Goal: Task Accomplishment & Management: Manage account settings

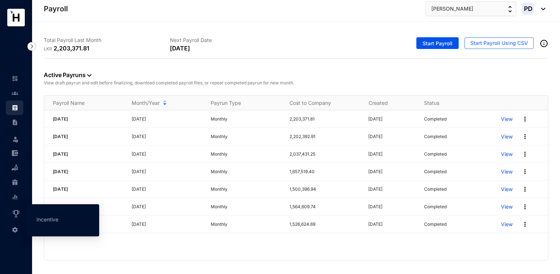
click at [19, 213] on img at bounding box center [16, 213] width 9 height 9
click at [45, 221] on link "Incentive" at bounding box center [47, 219] width 22 height 6
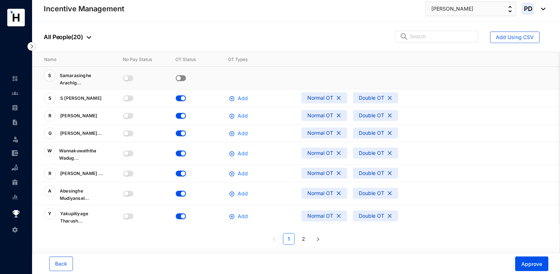
click at [182, 78] on span "button" at bounding box center [181, 78] width 10 height 6
click at [243, 76] on span "Add" at bounding box center [243, 78] width 10 height 8
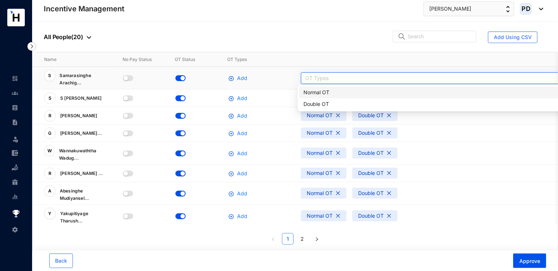
click at [320, 77] on div at bounding box center [467, 78] width 329 height 6
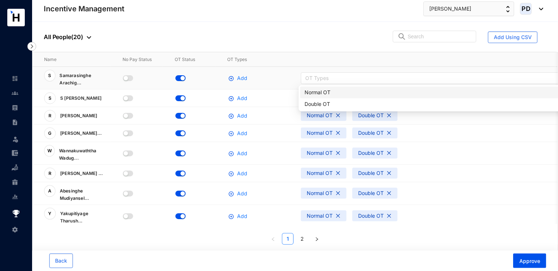
click at [314, 90] on div "Normal OT" at bounding box center [469, 92] width 329 height 8
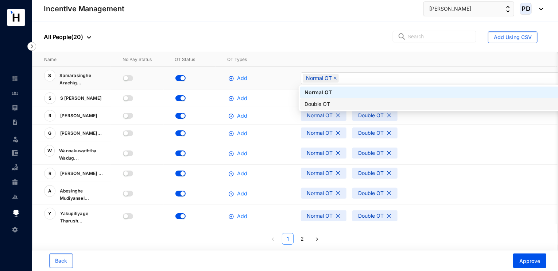
click at [326, 105] on div "Double OT" at bounding box center [469, 104] width 329 height 8
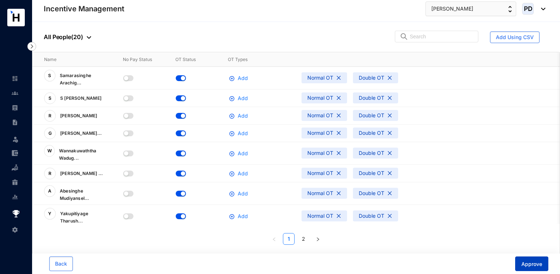
click at [525, 256] on button "Approve" at bounding box center [531, 263] width 33 height 15
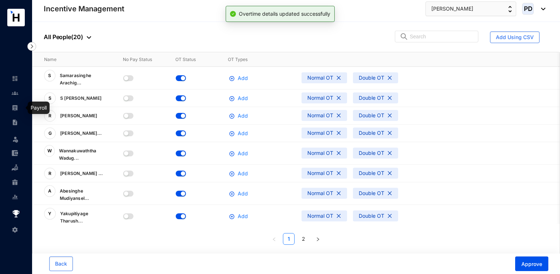
click at [18, 104] on img at bounding box center [15, 107] width 7 height 7
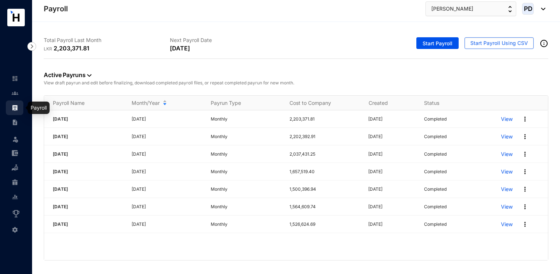
click at [17, 105] on img at bounding box center [15, 107] width 7 height 7
click at [474, 48] on button "Start Payroll Using CSV" at bounding box center [499, 43] width 69 height 12
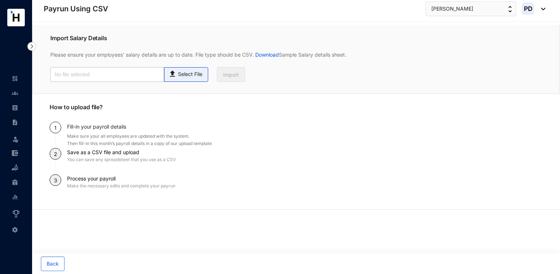
click at [186, 75] on p "Select File" at bounding box center [190, 74] width 24 height 8
click at [0, 0] on input "Select File" at bounding box center [0, 0] width 0 height 0
type input "Payroll Upload File.csv"
click at [224, 72] on span "Import" at bounding box center [231, 74] width 16 height 7
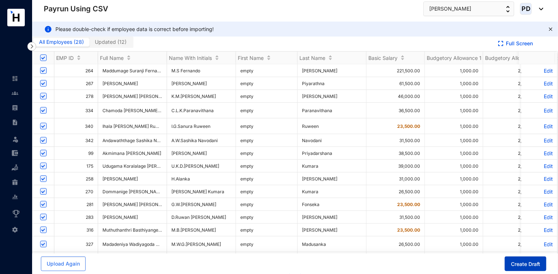
click at [539, 267] on span "Create Draft" at bounding box center [525, 263] width 29 height 7
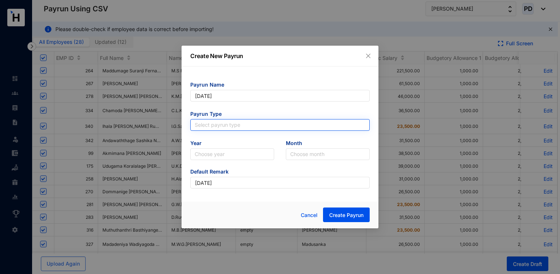
click at [245, 126] on input "search" at bounding box center [280, 124] width 171 height 11
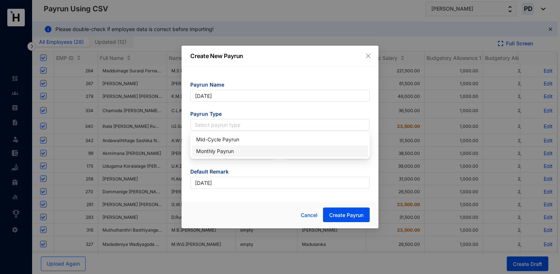
click at [223, 146] on div "Monthly Payrun" at bounding box center [280, 151] width 177 height 12
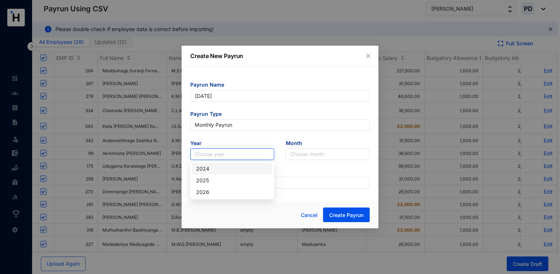
click at [224, 152] on input "search" at bounding box center [232, 153] width 75 height 11
click at [204, 184] on div "2025" at bounding box center [232, 180] width 81 height 12
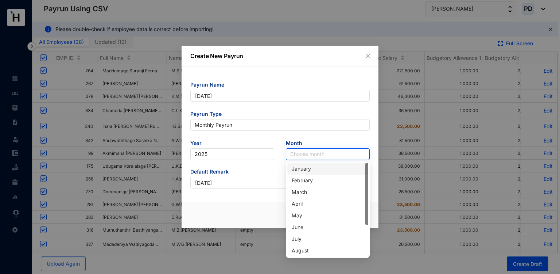
click at [290, 155] on input "search" at bounding box center [327, 153] width 75 height 11
click at [296, 251] on div "August" at bounding box center [328, 250] width 72 height 8
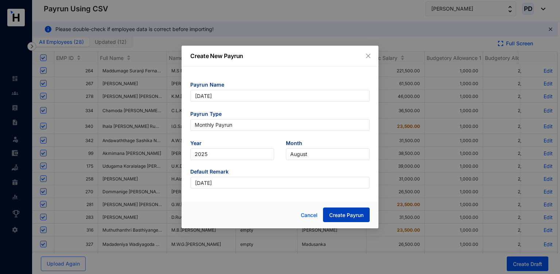
click at [334, 208] on button "Create Payrun" at bounding box center [346, 214] width 47 height 15
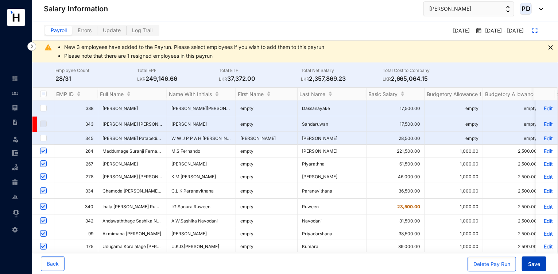
click at [531, 266] on span "Save" at bounding box center [534, 263] width 12 height 7
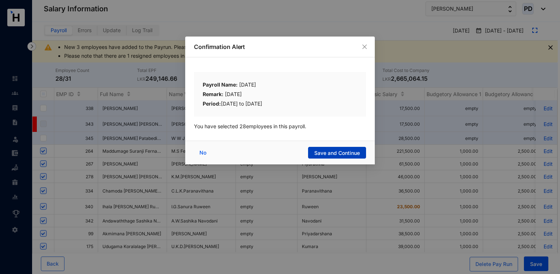
click at [321, 150] on span "Save and Continue" at bounding box center [337, 152] width 46 height 7
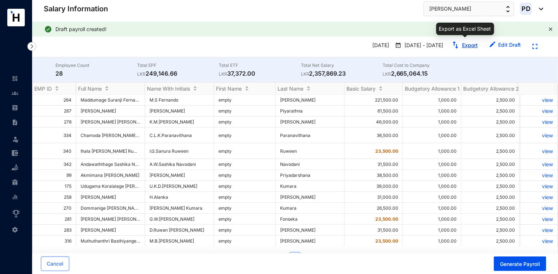
click at [463, 48] on link "Export" at bounding box center [470, 45] width 16 height 6
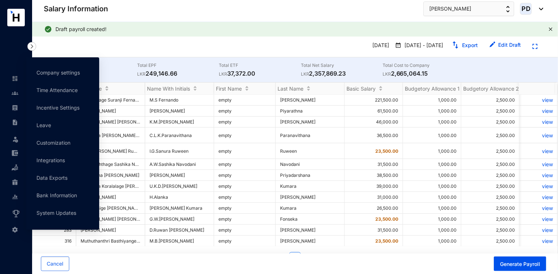
click at [18, 225] on span at bounding box center [15, 228] width 7 height 15
click at [58, 75] on link "Company settings" at bounding box center [57, 72] width 43 height 6
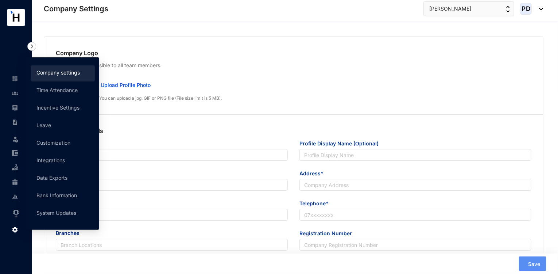
type input "[PERSON_NAME] Establishment (Pvt) Ltd"
type input "[PERSON_NAME]"
type input "[EMAIL_ADDRESS][DOMAIN_NAME]"
type input "[STREET_ADDRESS]"
type input "0112632530"
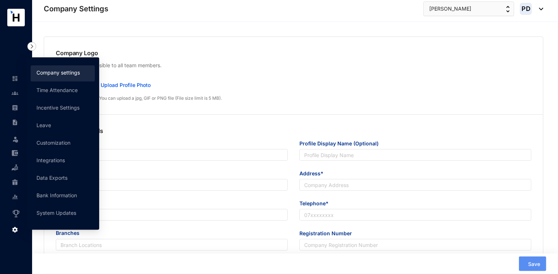
type input "B"
type input "23466"
type input "8"
type input "25"
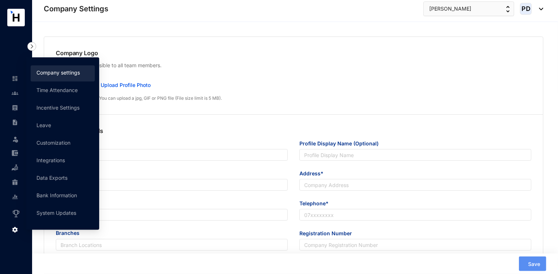
radio input "true"
checkbox input "true"
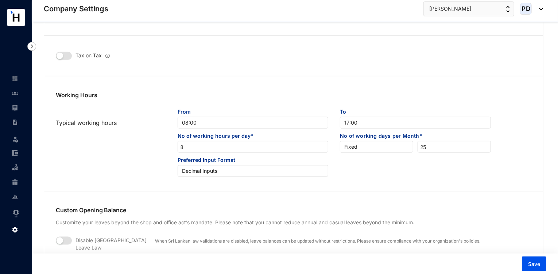
scroll to position [362, 0]
